Goal: Check status: Check status

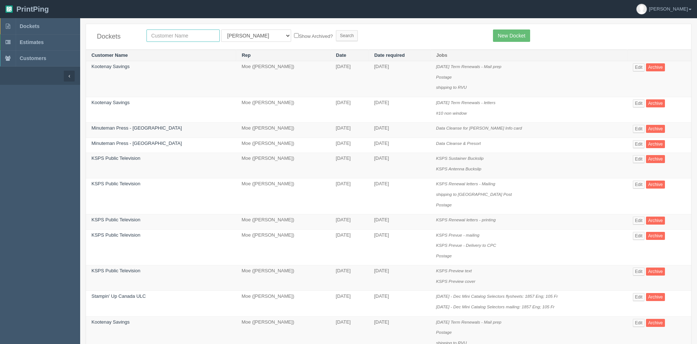
click at [185, 39] on input "text" at bounding box center [183, 36] width 73 height 12
type input "[PERSON_NAME]"
click at [253, 36] on select "All Users [PERSON_NAME] Test 1 [PERSON_NAME] [PERSON_NAME] [PERSON_NAME] France…" at bounding box center [256, 36] width 70 height 12
select select
click at [221, 30] on select "All Users [PERSON_NAME] Test 1 [PERSON_NAME] [PERSON_NAME] [PERSON_NAME] France…" at bounding box center [256, 36] width 70 height 12
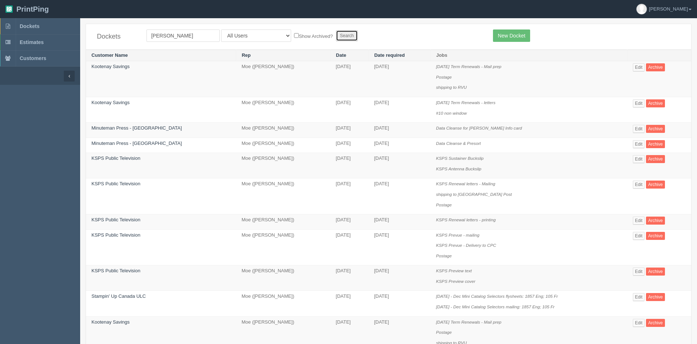
click at [336, 35] on input "Search" at bounding box center [347, 35] width 22 height 11
